Goal: Navigation & Orientation: Find specific page/section

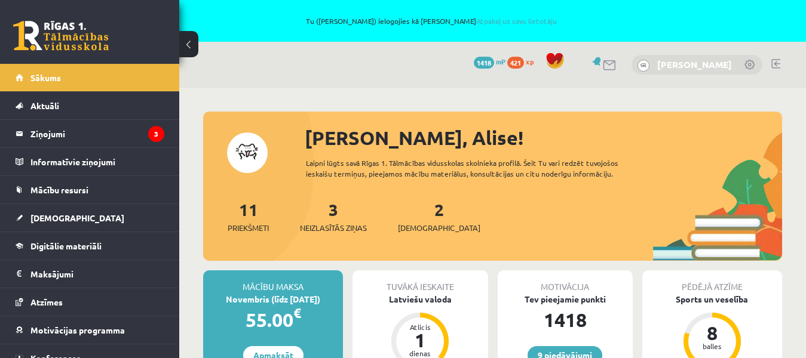
click at [720, 63] on link "[PERSON_NAME]" at bounding box center [694, 65] width 75 height 12
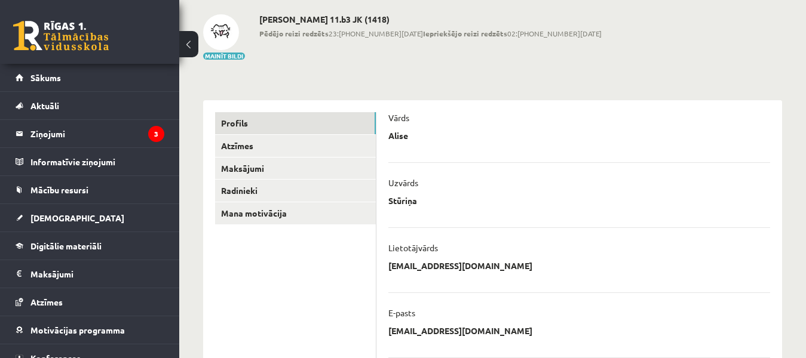
scroll to position [60, 0]
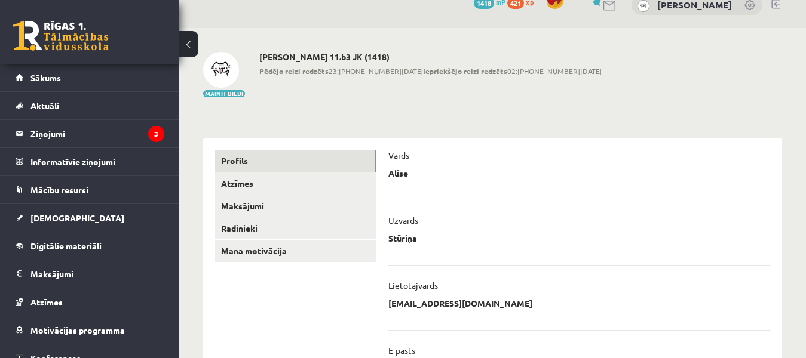
click at [233, 160] on link "Profils" at bounding box center [295, 161] width 161 height 22
click at [244, 163] on link "Profils" at bounding box center [295, 161] width 161 height 22
click at [83, 78] on link "Sākums" at bounding box center [90, 77] width 149 height 27
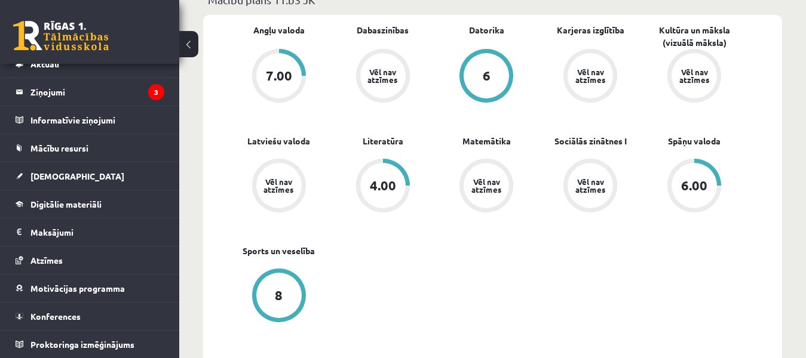
scroll to position [418, 0]
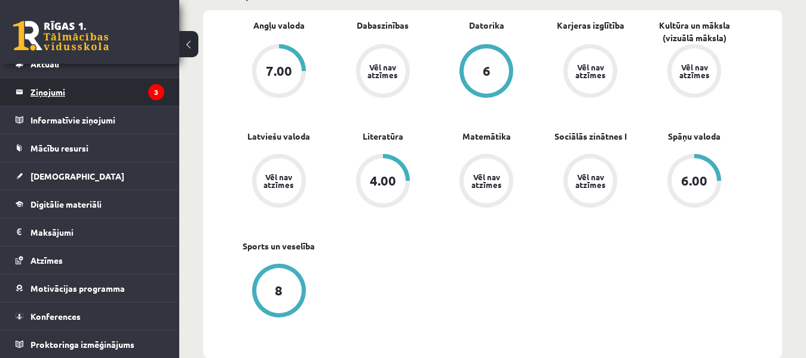
click at [109, 96] on legend "Ziņojumi 3" at bounding box center [97, 91] width 134 height 27
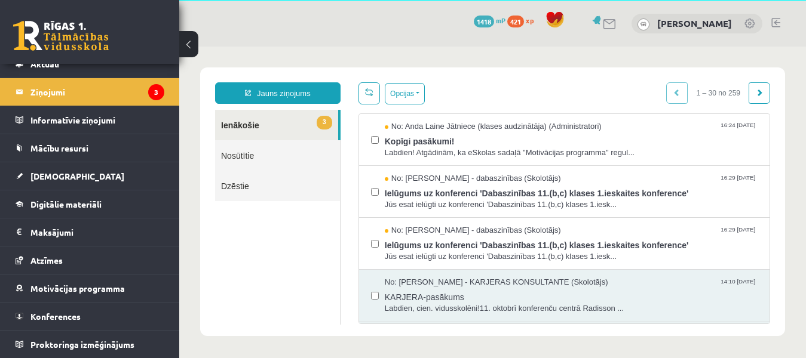
click at [774, 20] on link at bounding box center [775, 23] width 9 height 10
